Goal: Information Seeking & Learning: Learn about a topic

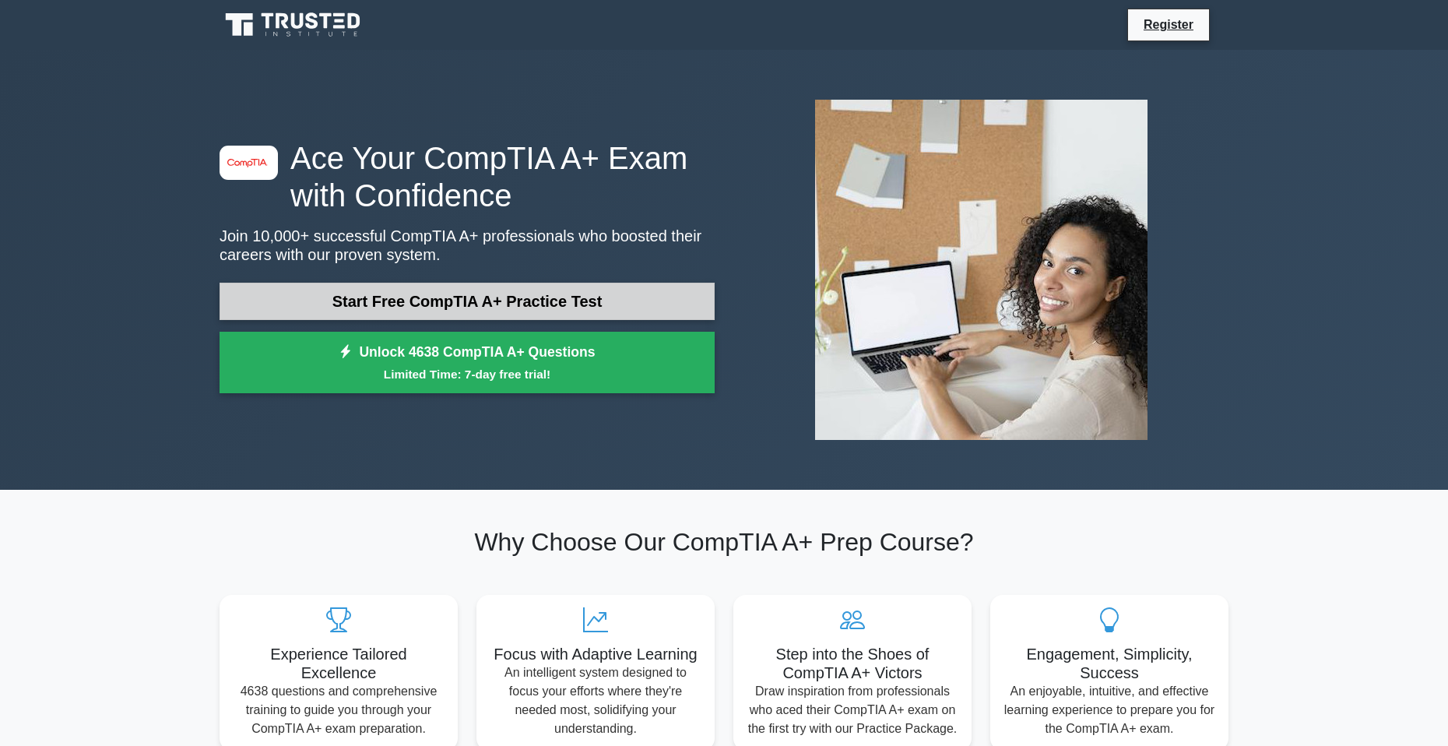
click at [434, 295] on link "Start Free CompTIA A+ Practice Test" at bounding box center [467, 301] width 495 height 37
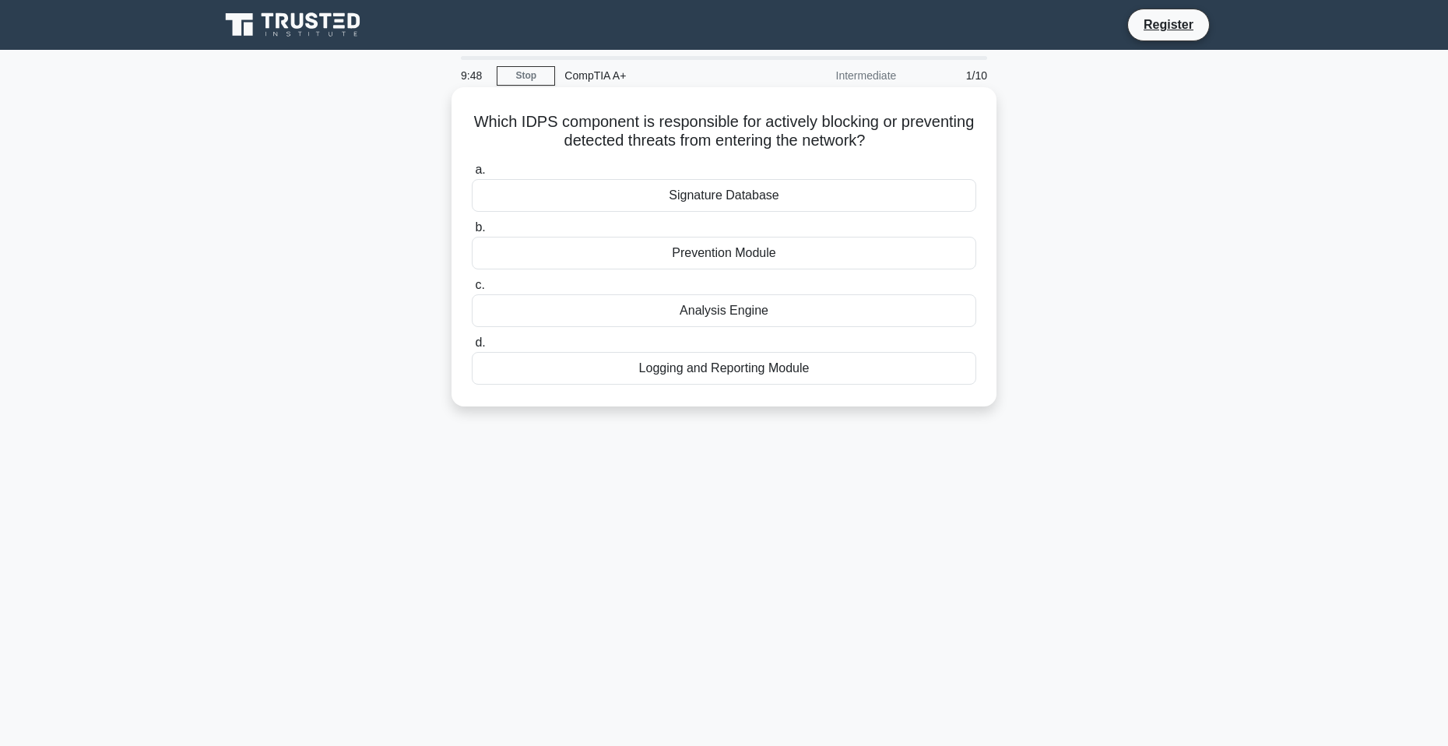
click at [705, 149] on h5 "Which IDPS component is responsible for actively blocking or preventing detecte…" at bounding box center [724, 131] width 508 height 39
click at [757, 382] on div "Logging and Reporting Module" at bounding box center [724, 368] width 505 height 33
click at [472, 348] on input "d. Logging and Reporting Module" at bounding box center [472, 343] width 0 height 10
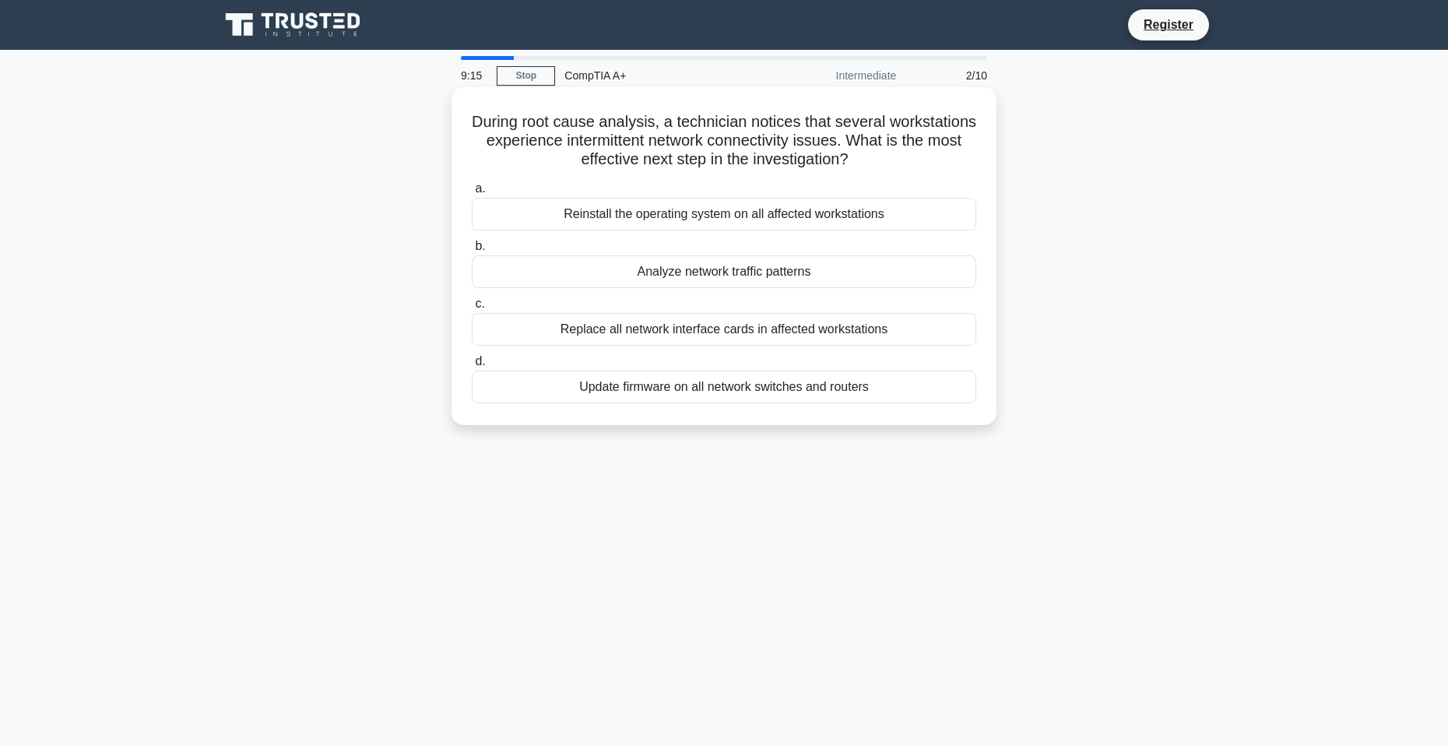
click at [702, 275] on div "Analyze network traffic patterns" at bounding box center [724, 271] width 505 height 33
click at [472, 251] on input "b. Analyze network traffic patterns" at bounding box center [472, 246] width 0 height 10
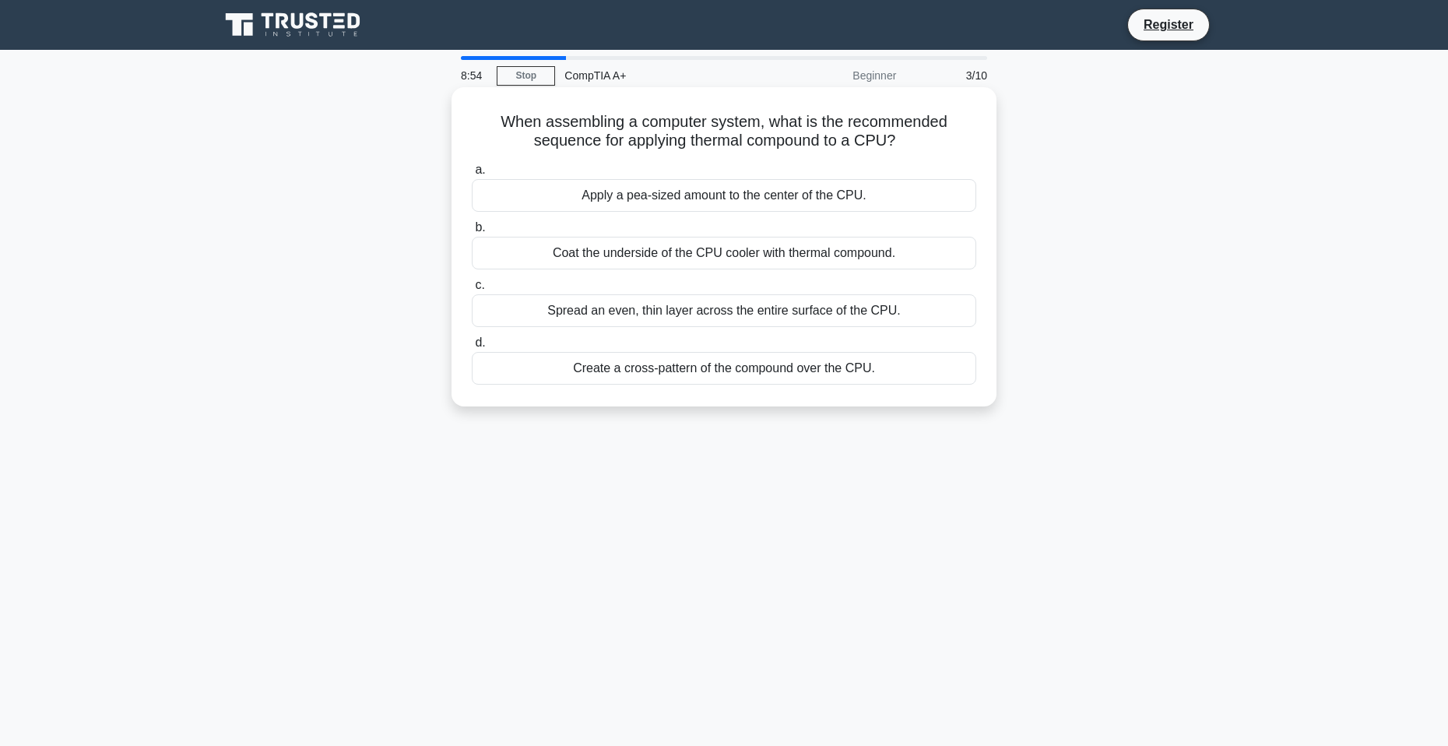
click at [725, 199] on div "Apply a pea-sized amount to the center of the CPU." at bounding box center [724, 195] width 505 height 33
click at [472, 175] on input "a. Apply a pea-sized amount to the center of the CPU." at bounding box center [472, 170] width 0 height 10
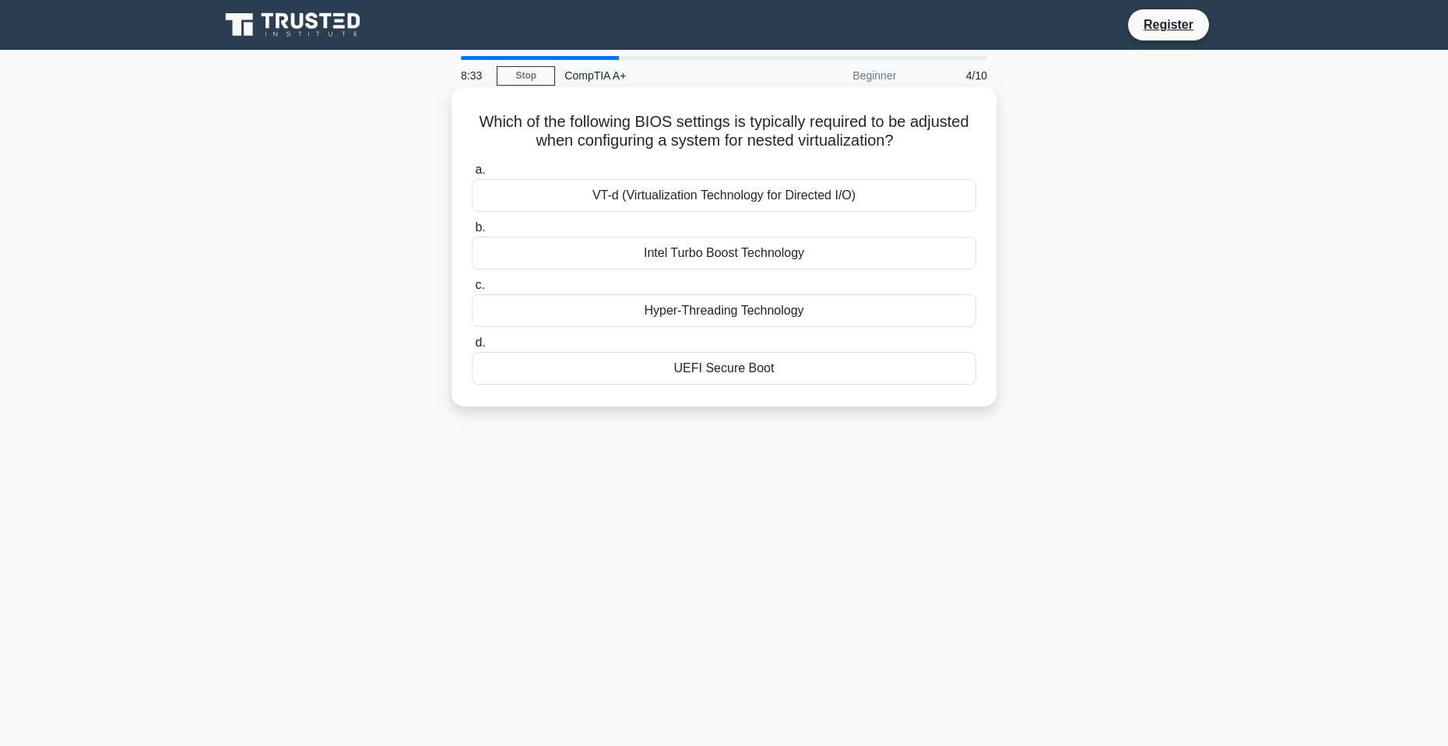
click at [686, 185] on div "VT-d (Virtualization Technology for Directed I/O)" at bounding box center [724, 195] width 505 height 33
click at [472, 175] on input "a. VT-d (Virtualization Technology for Directed I/O)" at bounding box center [472, 170] width 0 height 10
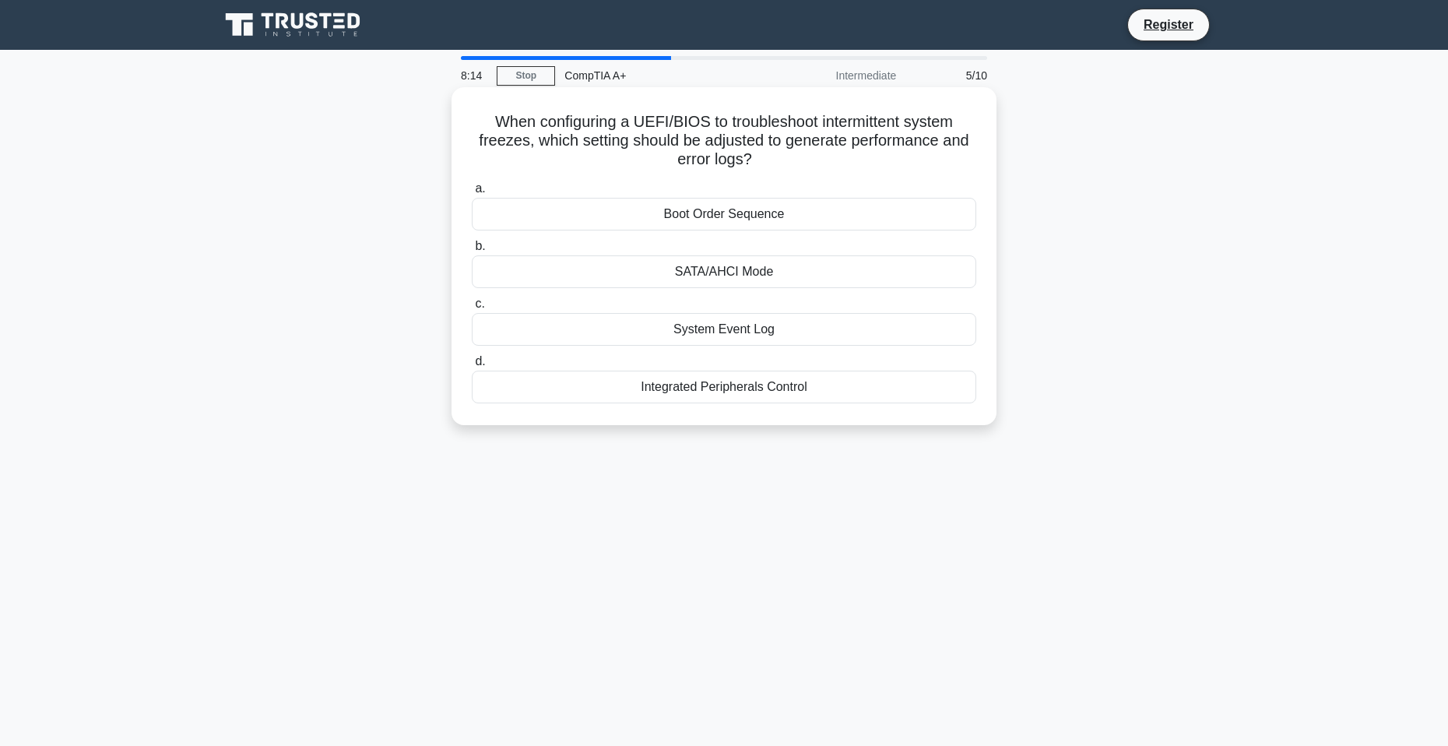
click at [753, 331] on div "System Event Log" at bounding box center [724, 329] width 505 height 33
click at [472, 309] on input "c. System Event Log" at bounding box center [472, 304] width 0 height 10
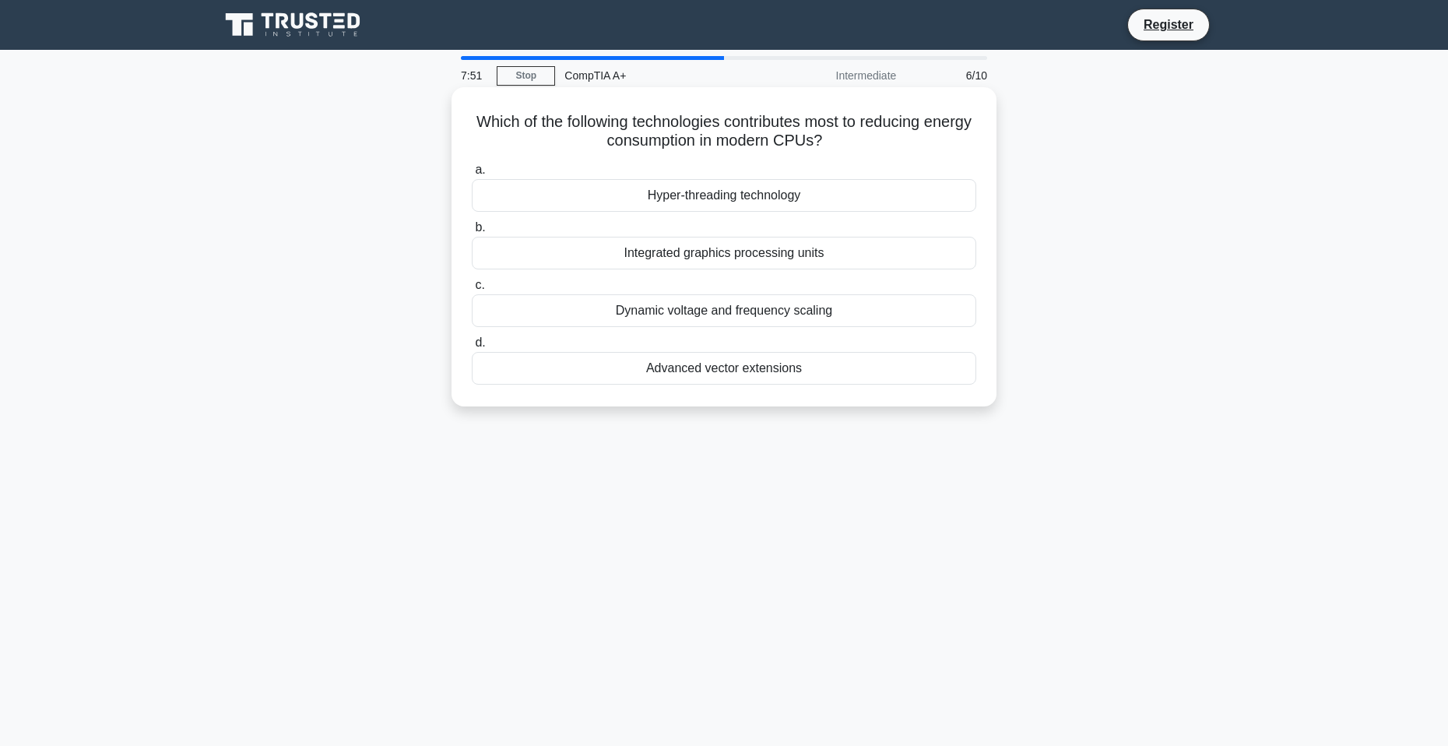
click at [701, 319] on div "Dynamic voltage and frequency scaling" at bounding box center [724, 310] width 505 height 33
click at [472, 290] on input "c. Dynamic voltage and frequency scaling" at bounding box center [472, 285] width 0 height 10
click at [735, 370] on div "15-pin SATA power connector" at bounding box center [724, 368] width 505 height 33
click at [472, 348] on input "d. 15-pin SATA power connector" at bounding box center [472, 343] width 0 height 10
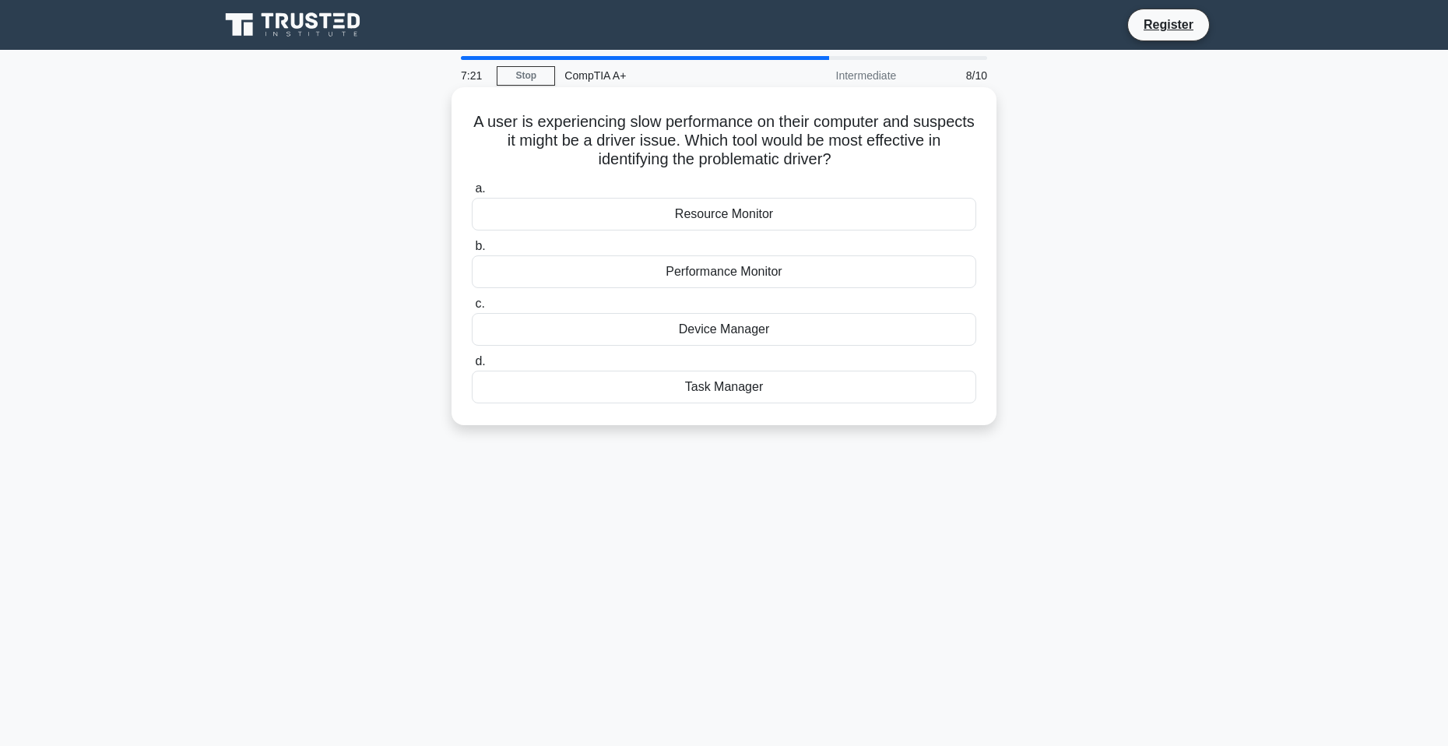
click at [770, 333] on div "Device Manager" at bounding box center [724, 329] width 505 height 33
click at [472, 309] on input "c. Device Manager" at bounding box center [472, 304] width 0 height 10
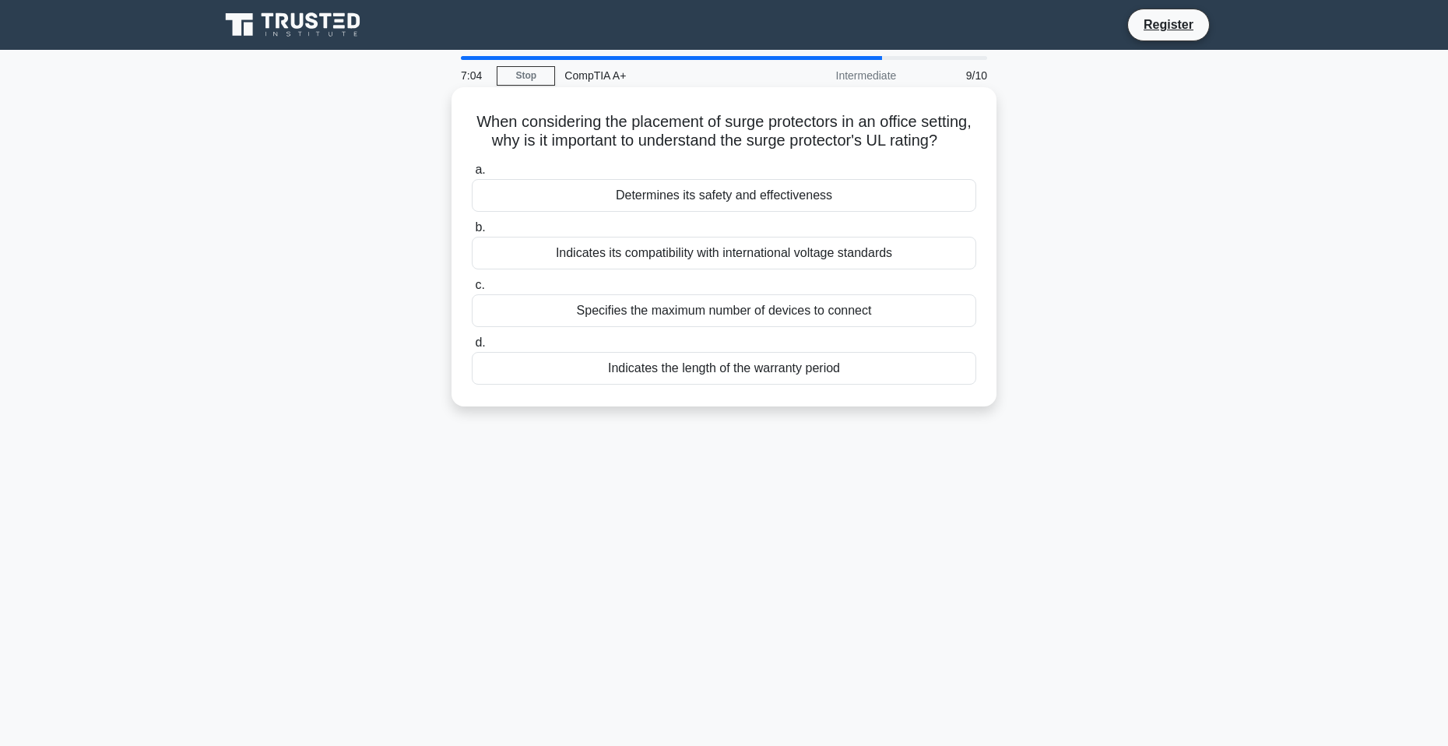
click at [711, 327] on div "Specifies the maximum number of devices to connect" at bounding box center [724, 310] width 505 height 33
click at [472, 290] on input "c. Specifies the maximum number of devices to connect" at bounding box center [472, 285] width 0 height 10
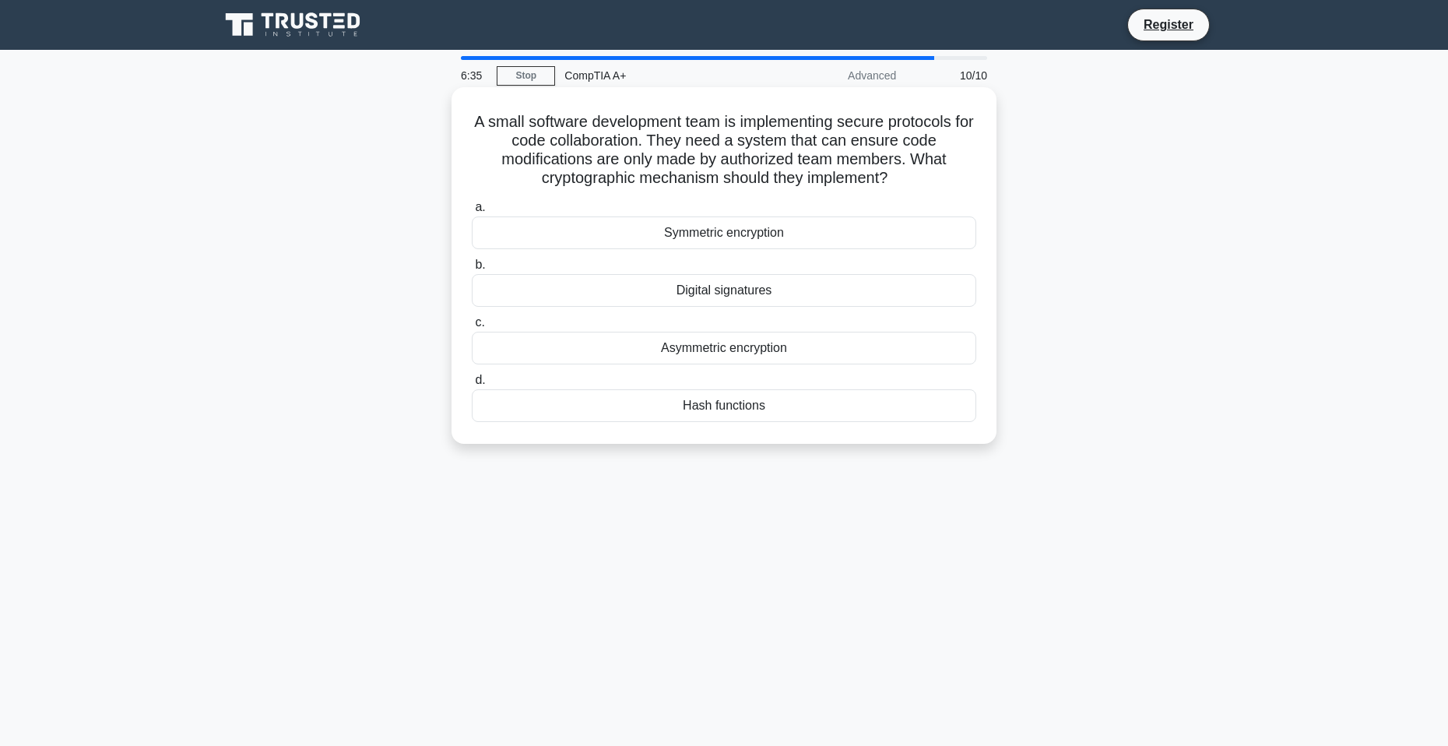
click at [741, 235] on div "Symmetric encryption" at bounding box center [724, 232] width 505 height 33
click at [472, 213] on input "a. Symmetric encryption" at bounding box center [472, 207] width 0 height 10
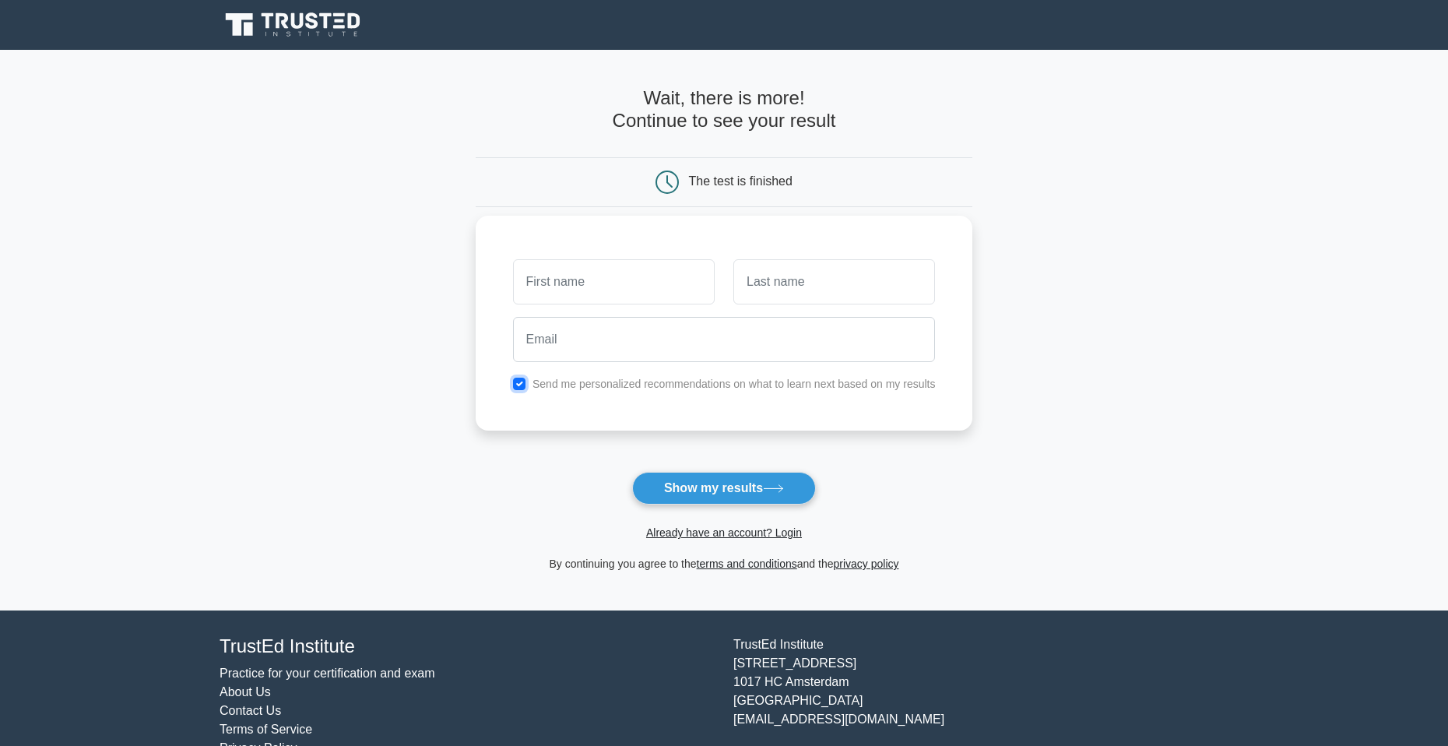
click at [526, 383] on input "checkbox" at bounding box center [519, 384] width 12 height 12
checkbox input "false"
click at [745, 484] on button "Show my results" at bounding box center [724, 488] width 184 height 33
